Goal: Information Seeking & Learning: Learn about a topic

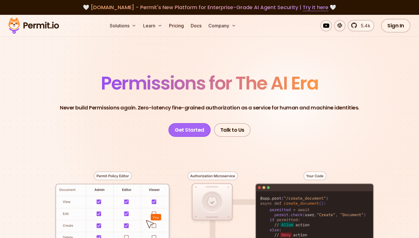
click at [183, 131] on link "Get Started" at bounding box center [189, 130] width 42 height 14
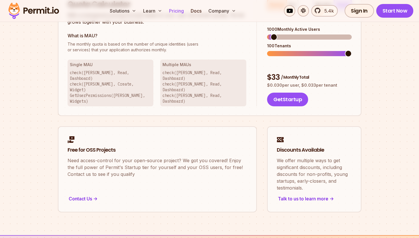
scroll to position [397, 0]
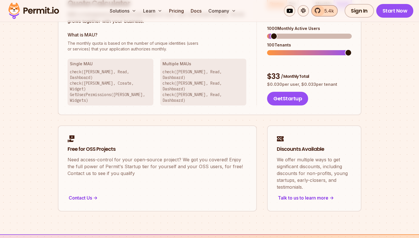
click at [327, 15] on link "5.4k" at bounding box center [324, 10] width 26 height 11
